Goal: Task Accomplishment & Management: Complete application form

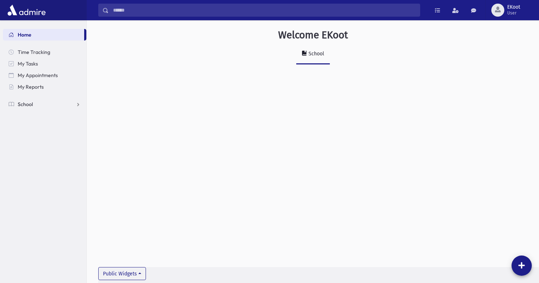
click at [39, 104] on link "School" at bounding box center [44, 104] width 83 height 12
click at [43, 137] on span "Infractions" at bounding box center [34, 138] width 25 height 7
click at [41, 159] on link "List" at bounding box center [44, 162] width 83 height 12
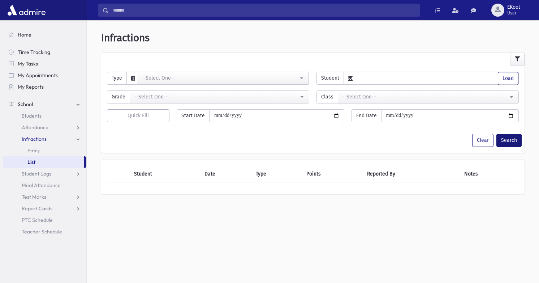
click at [510, 137] on button "Search" at bounding box center [508, 140] width 25 height 13
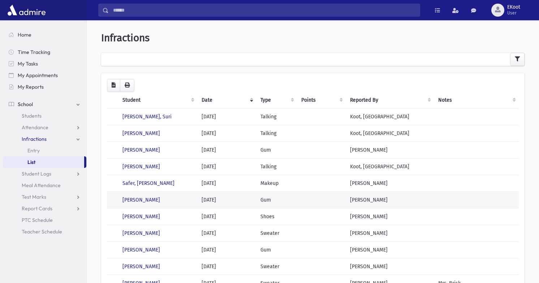
click at [301, 194] on td at bounding box center [321, 199] width 48 height 17
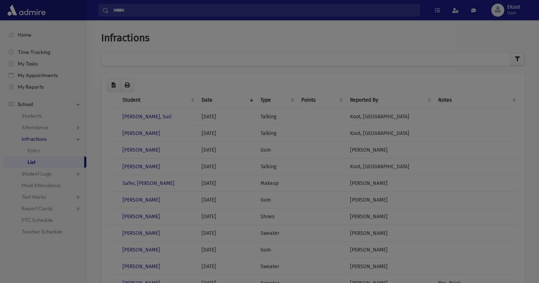
click at [57, 149] on div at bounding box center [269, 141] width 539 height 283
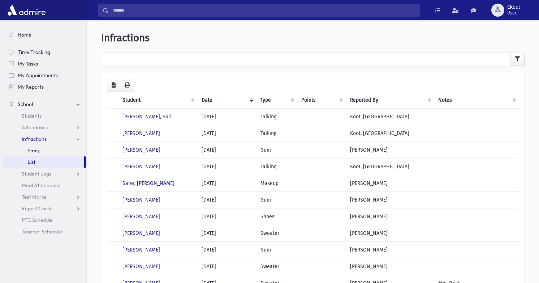
click at [37, 150] on span "Entry" at bounding box center [33, 150] width 12 height 7
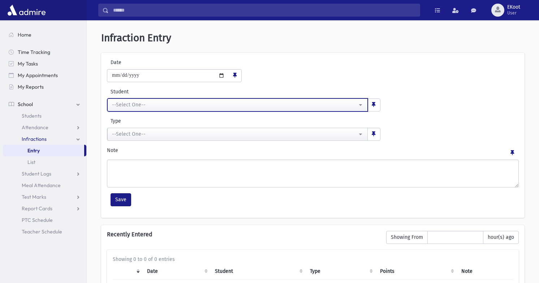
click at [200, 102] on div "--Select One--" at bounding box center [234, 105] width 245 height 8
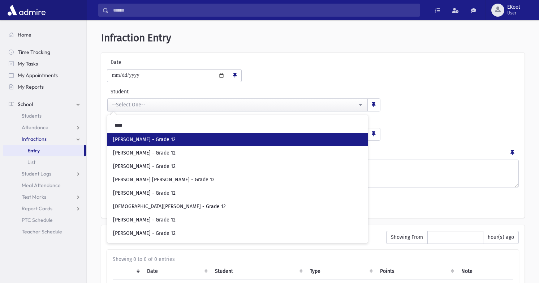
type input "****"
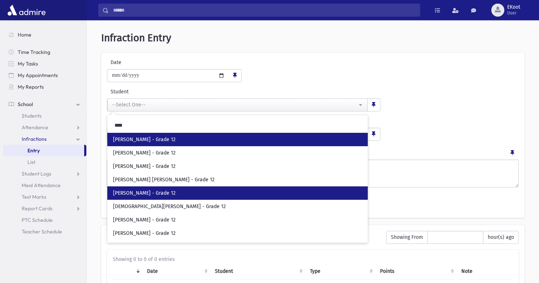
drag, startPoint x: 200, startPoint y: 102, endPoint x: 166, endPoint y: 193, distance: 97.6
click at [166, 193] on span "Sankary, Sarah - Grade 12" at bounding box center [144, 192] width 62 height 7
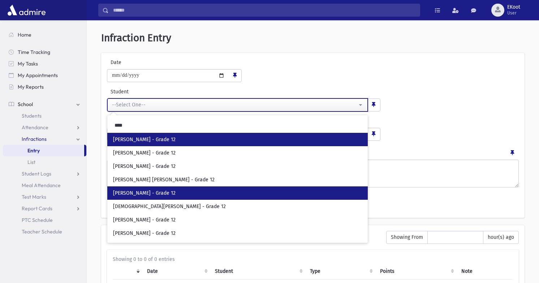
select select "****"
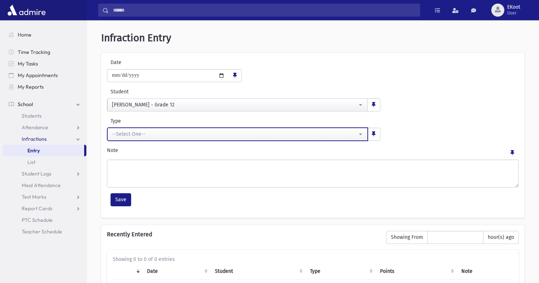
click at [160, 136] on div "--Select One--" at bounding box center [234, 134] width 245 height 8
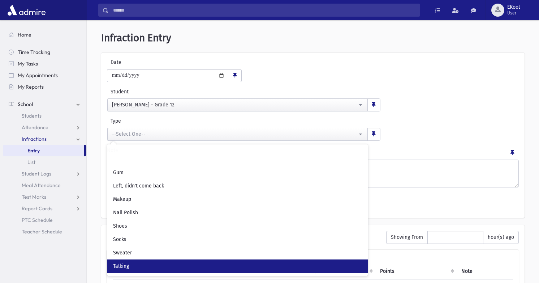
scroll to position [10, 0]
click at [150, 265] on link "Talking" at bounding box center [237, 265] width 260 height 13
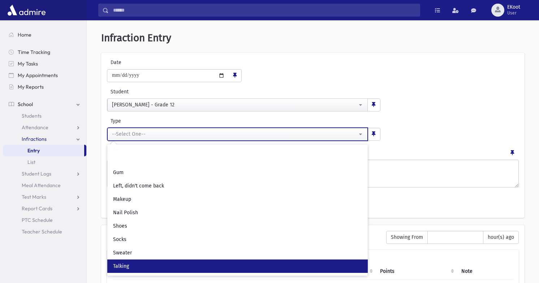
select select "*"
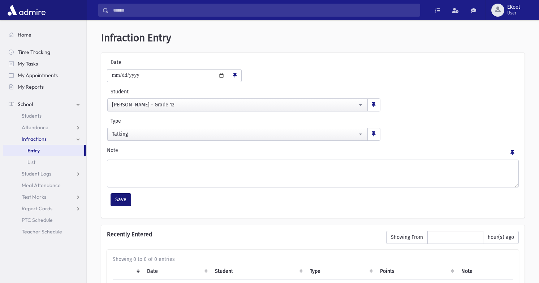
click at [124, 201] on button "Save" at bounding box center [121, 199] width 21 height 13
select select
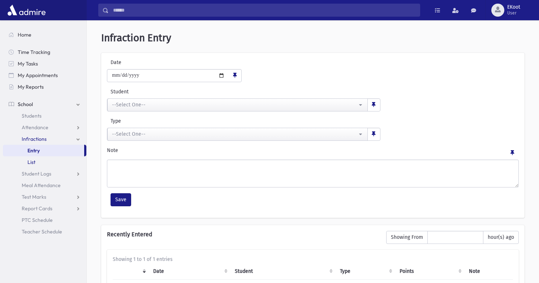
click at [39, 163] on link "List" at bounding box center [44, 162] width 83 height 12
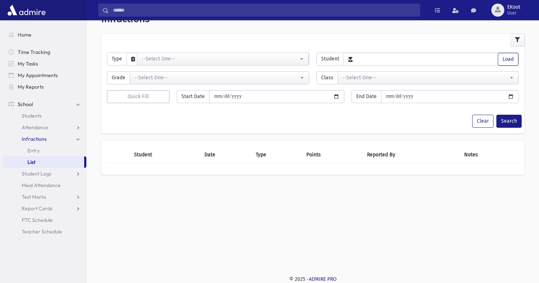
scroll to position [19, 0]
click at [511, 118] on button "Search" at bounding box center [508, 121] width 25 height 13
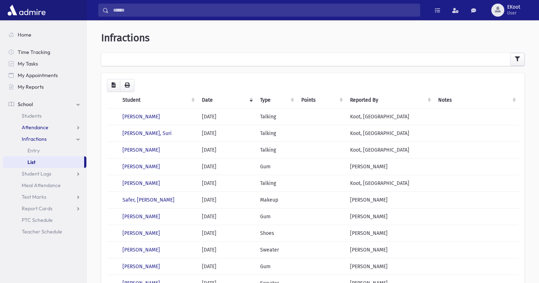
click at [36, 130] on link "Attendance" at bounding box center [44, 127] width 83 height 12
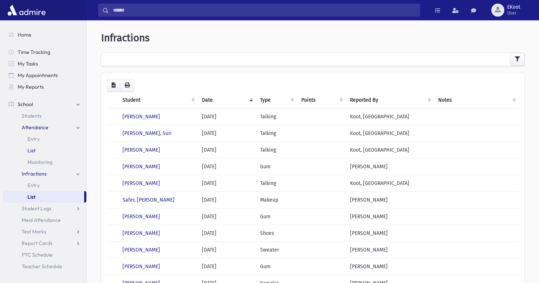
click at [33, 147] on span "List" at bounding box center [31, 150] width 8 height 7
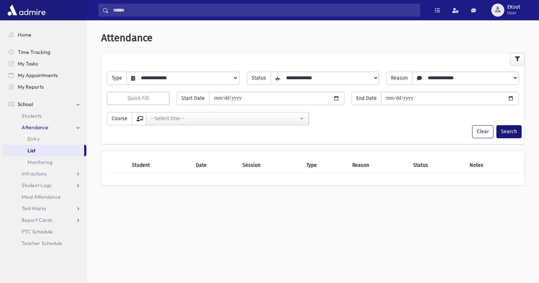
click at [506, 134] on button "Search" at bounding box center [508, 131] width 25 height 13
